Goal: Navigation & Orientation: Understand site structure

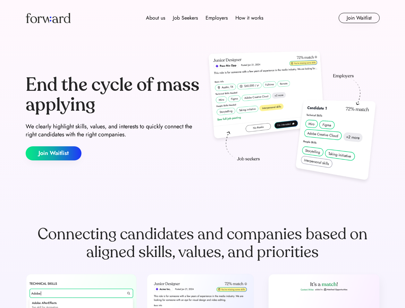
click at [202, 154] on div "End the cycle of mass applying We clearly highlight skills, values, and interes…" at bounding box center [203, 118] width 354 height 138
click at [203, 18] on div "About us Job Seekers Employers How it works" at bounding box center [204, 18] width 253 height 8
click at [48, 18] on img at bounding box center [48, 18] width 45 height 10
click at [205, 18] on div "About us Job Seekers Employers How it works" at bounding box center [204, 18] width 253 height 8
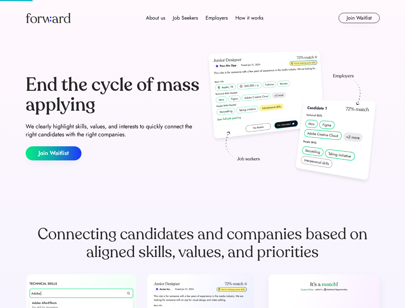
click at [155, 18] on div "About us" at bounding box center [155, 18] width 19 height 8
click at [185, 18] on div "Job Seekers" at bounding box center [185, 18] width 25 height 8
click at [216, 18] on div "Employers" at bounding box center [216, 18] width 22 height 8
click at [249, 18] on div "How it works" at bounding box center [249, 18] width 28 height 8
click at [359, 18] on button "Join Waitlist" at bounding box center [359, 18] width 41 height 10
